Goal: Find specific page/section: Find specific page/section

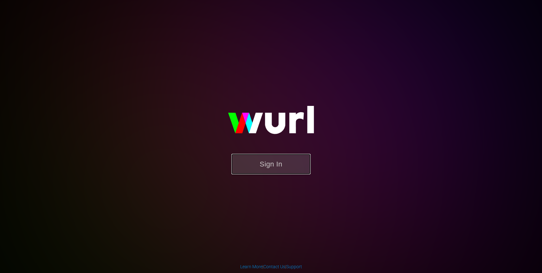
click at [283, 158] on button "Sign In" at bounding box center [271, 164] width 79 height 21
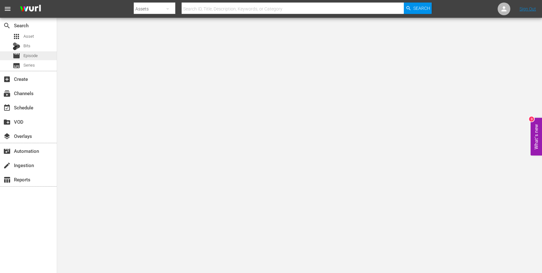
click at [28, 57] on span "Episode" at bounding box center [30, 56] width 14 height 6
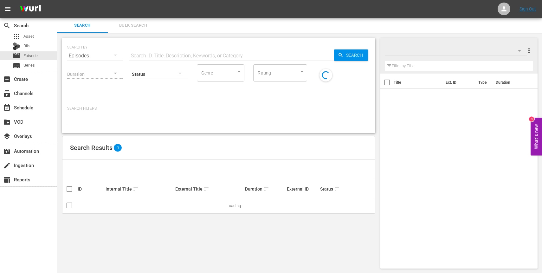
click at [183, 55] on input "text" at bounding box center [231, 55] width 205 height 15
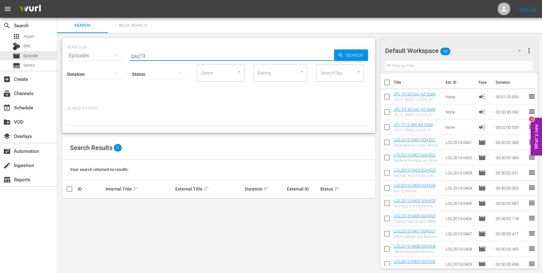
click at [197, 55] on input "gag19" at bounding box center [231, 55] width 205 height 15
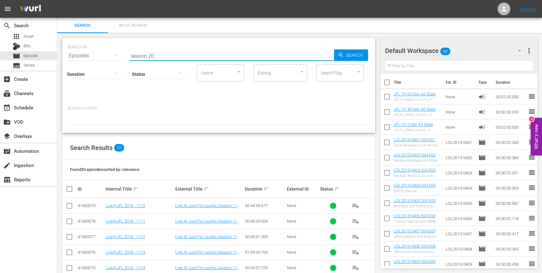
click at [205, 56] on input "season 20" at bounding box center [231, 55] width 205 height 15
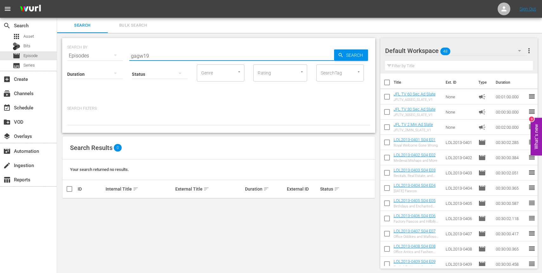
click at [143, 56] on input "gagw19" at bounding box center [231, 55] width 205 height 15
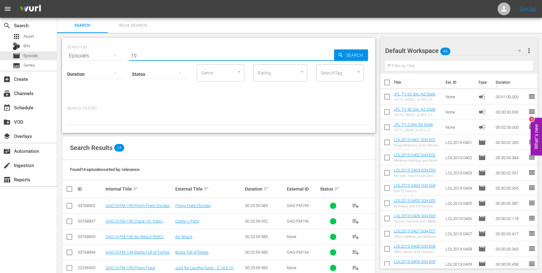
click at [177, 54] on input "19" at bounding box center [231, 55] width 205 height 15
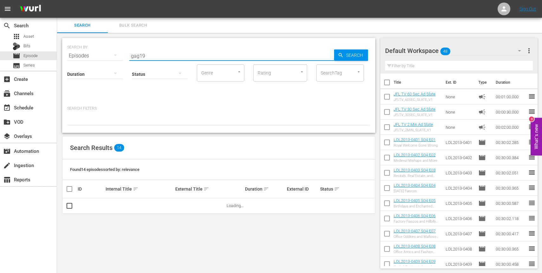
type input "gag19"
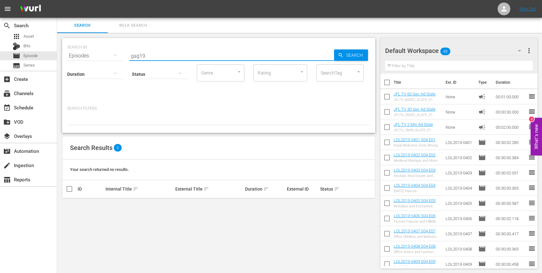
click at [152, 55] on input "gag19" at bounding box center [231, 55] width 205 height 15
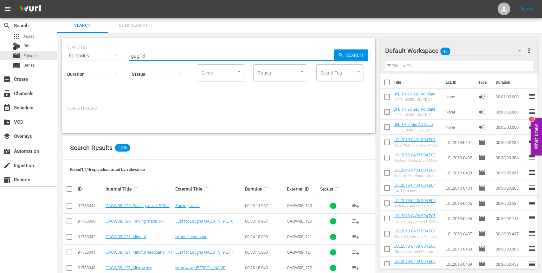
type input "gag18"
